Goal: Book appointment/travel/reservation

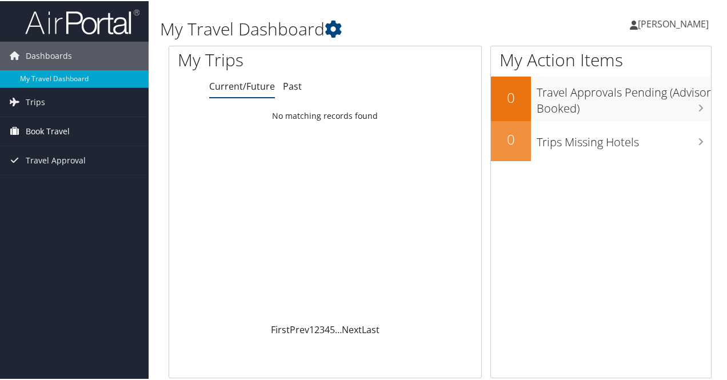
click at [46, 130] on span "Book Travel" at bounding box center [48, 130] width 44 height 29
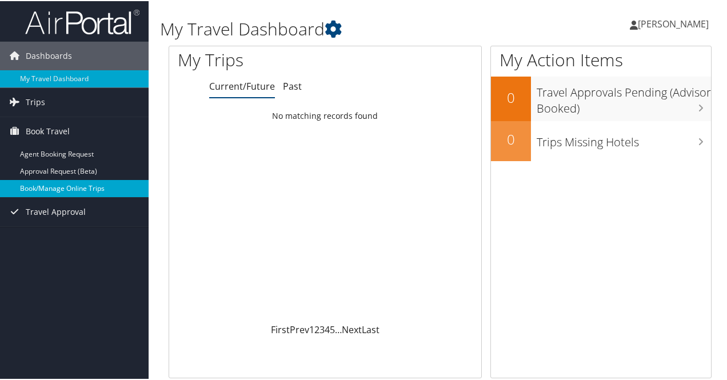
click at [50, 184] on link "Book/Manage Online Trips" at bounding box center [74, 187] width 149 height 17
